Goal: Task Accomplishment & Management: Manage account settings

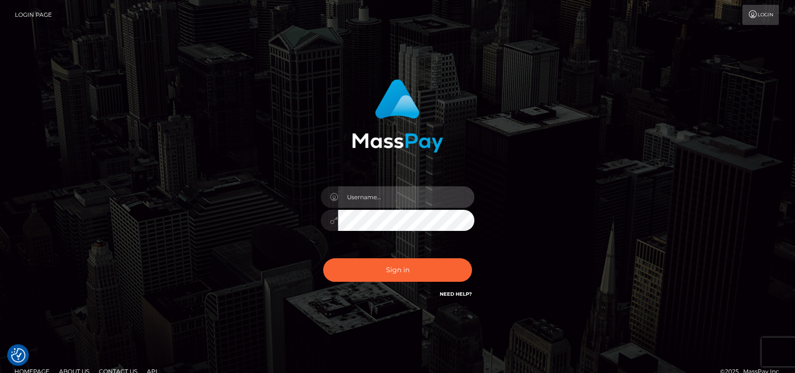
click at [376, 191] on input "text" at bounding box center [406, 197] width 136 height 22
type input "Marichell"
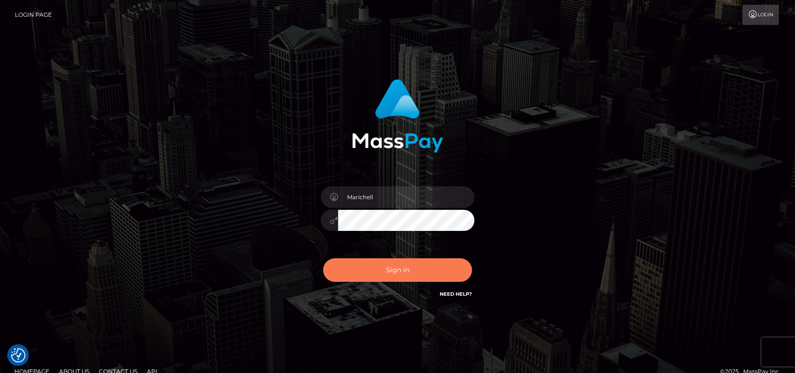
click at [407, 271] on button "Sign in" at bounding box center [397, 270] width 149 height 24
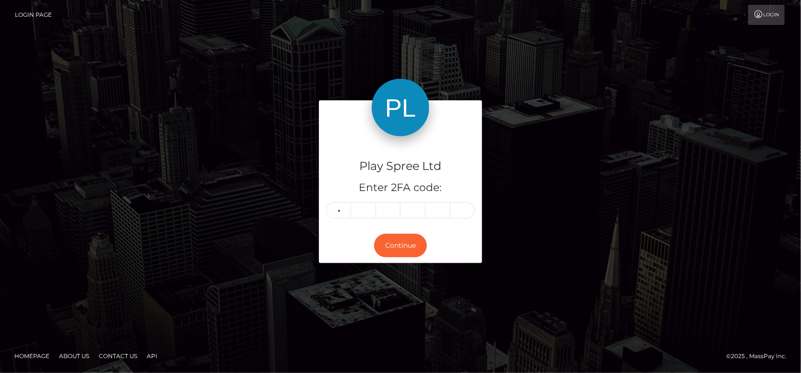
type input "5"
type input "8"
type input "5"
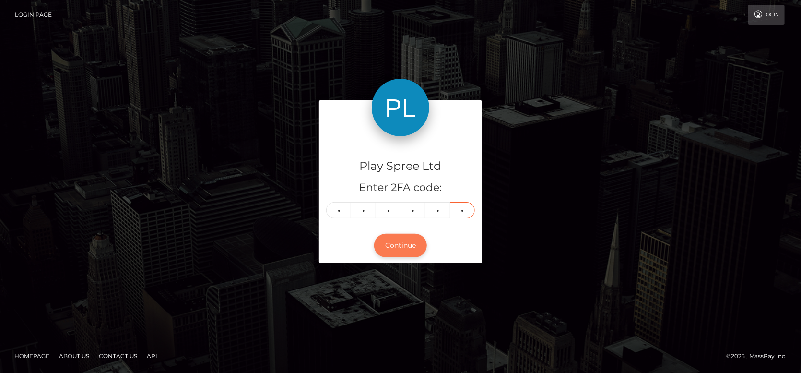
type input "7"
click at [406, 246] on button "Continue" at bounding box center [400, 246] width 53 height 24
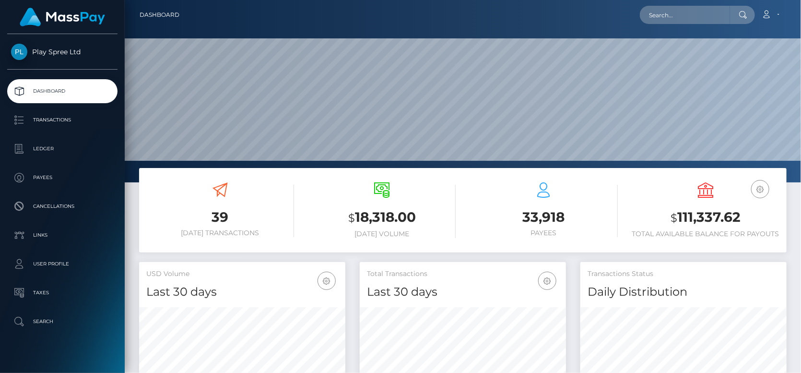
scroll to position [182, 677]
click at [701, 216] on h3 "$ 111,337.62" at bounding box center [707, 218] width 148 height 20
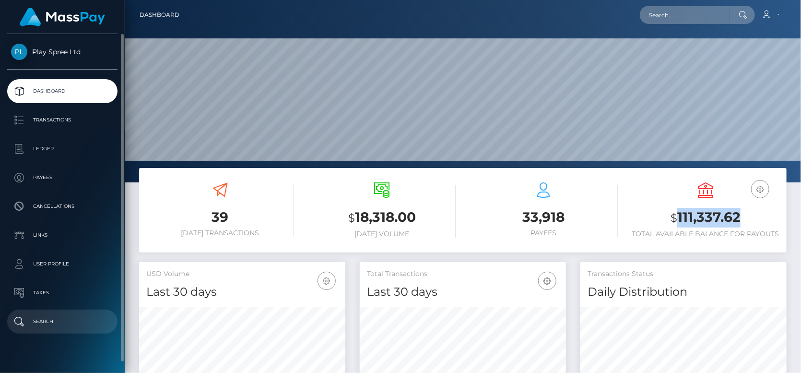
copy h3 "111,337.62"
